Goal: Task Accomplishment & Management: Complete application form

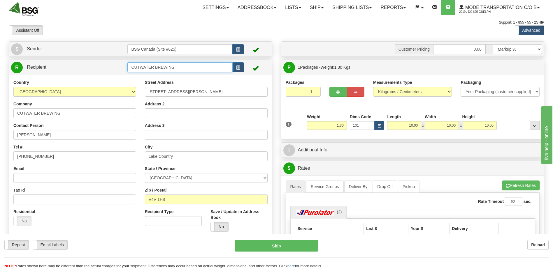
drag, startPoint x: 206, startPoint y: 65, endPoint x: 119, endPoint y: 60, distance: 86.7
click at [119, 60] on div "R Recipient CUTWATER BREWING" at bounding box center [140, 67] width 263 height 15
type input "tides and barrels"
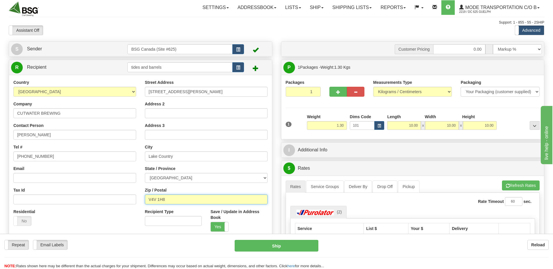
drag, startPoint x: 131, startPoint y: 189, endPoint x: 131, endPoint y: 193, distance: 3.8
click at [131, 189] on div "Country [GEOGRAPHIC_DATA] [GEOGRAPHIC_DATA] [GEOGRAPHIC_DATA] [GEOGRAPHIC_DATA]…" at bounding box center [140, 158] width 263 height 157
paste input "C1B 2G9"
type input "C1B 2G9"
click at [212, 178] on select "[GEOGRAPHIC_DATA] [GEOGRAPHIC_DATA] [GEOGRAPHIC_DATA] [GEOGRAPHIC_DATA] [GEOGRA…" at bounding box center [206, 178] width 123 height 10
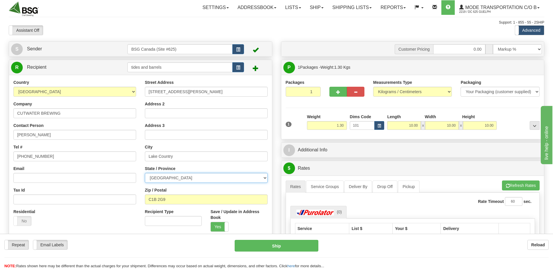
select select "PE"
click at [145, 173] on select "[GEOGRAPHIC_DATA] [GEOGRAPHIC_DATA] [GEOGRAPHIC_DATA] [GEOGRAPHIC_DATA] [GEOGRA…" at bounding box center [206, 178] width 123 height 10
click at [197, 155] on input "Lake Country" at bounding box center [206, 157] width 123 height 10
drag, startPoint x: 195, startPoint y: 155, endPoint x: 98, endPoint y: 146, distance: 97.8
click at [98, 147] on div "Country [GEOGRAPHIC_DATA] [GEOGRAPHIC_DATA] [GEOGRAPHIC_DATA] [GEOGRAPHIC_DATA]…" at bounding box center [140, 158] width 263 height 157
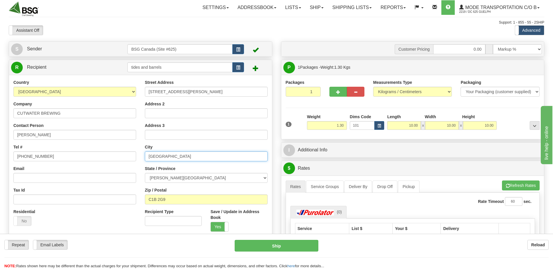
type input "[GEOGRAPHIC_DATA]"
click at [195, 99] on div "Street Address [STREET_ADDRESS][PERSON_NAME] Address 2 Address 3 City [GEOGRAPH…" at bounding box center [207, 158] width 132 height 157
click at [202, 91] on input "[STREET_ADDRESS][PERSON_NAME]" at bounding box center [206, 92] width 123 height 10
drag, startPoint x: 174, startPoint y: 92, endPoint x: 140, endPoint y: 92, distance: 34.1
click at [143, 92] on div "Street Address [STREET_ADDRESS][PERSON_NAME] Address 2 Address 3 City [GEOGRAPH…" at bounding box center [207, 158] width 132 height 157
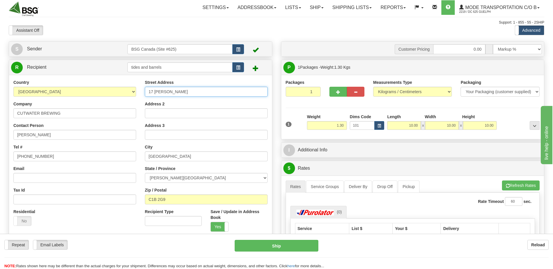
type input "17 Carriage Ln"
type input "[GEOGRAPHIC_DATA], [GEOGRAPHIC_DATA]"
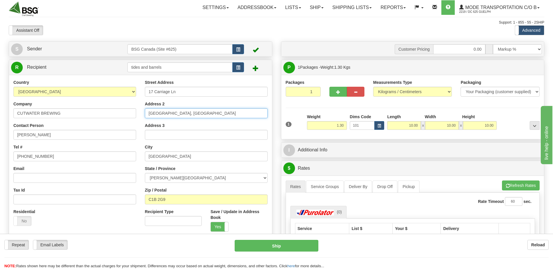
type input "CAN C1B 2G9"
drag, startPoint x: 334, startPoint y: 126, endPoint x: 383, endPoint y: 127, distance: 49.6
click at [364, 127] on div "1 Weight 1.30 Dims Code 101" at bounding box center [412, 124] width 257 height 21
type input "0.50"
click at [525, 186] on li "Refresh Rates Cancel Rating" at bounding box center [521, 186] width 38 height 10
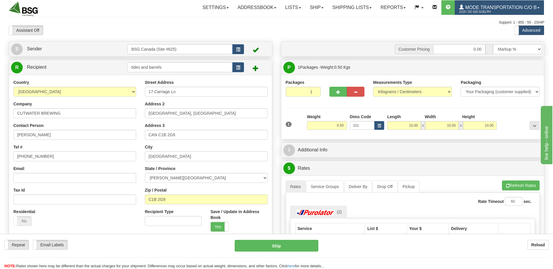
click at [513, 4] on link "Mode Transportation c/o B 2219 / DC 625 Guelph" at bounding box center [499, 7] width 89 height 15
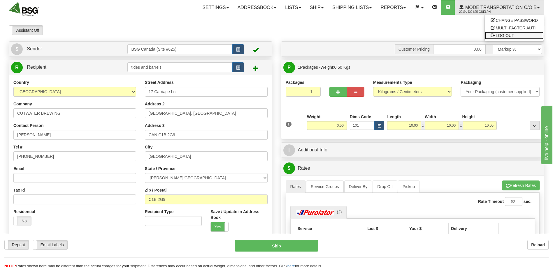
click at [502, 34] on span "LOG OUT" at bounding box center [505, 35] width 18 height 5
